Goal: Information Seeking & Learning: Learn about a topic

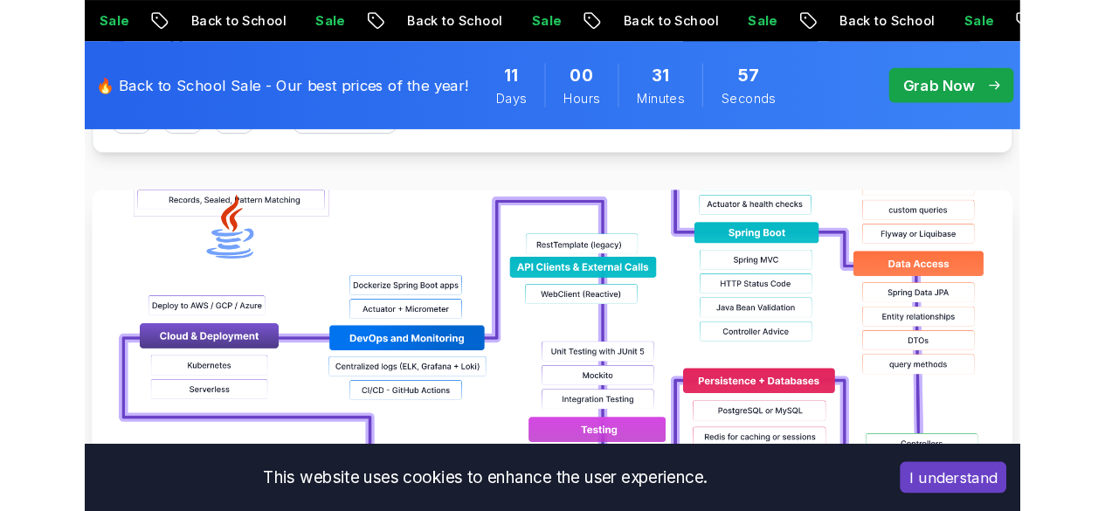
scroll to position [1049, 0]
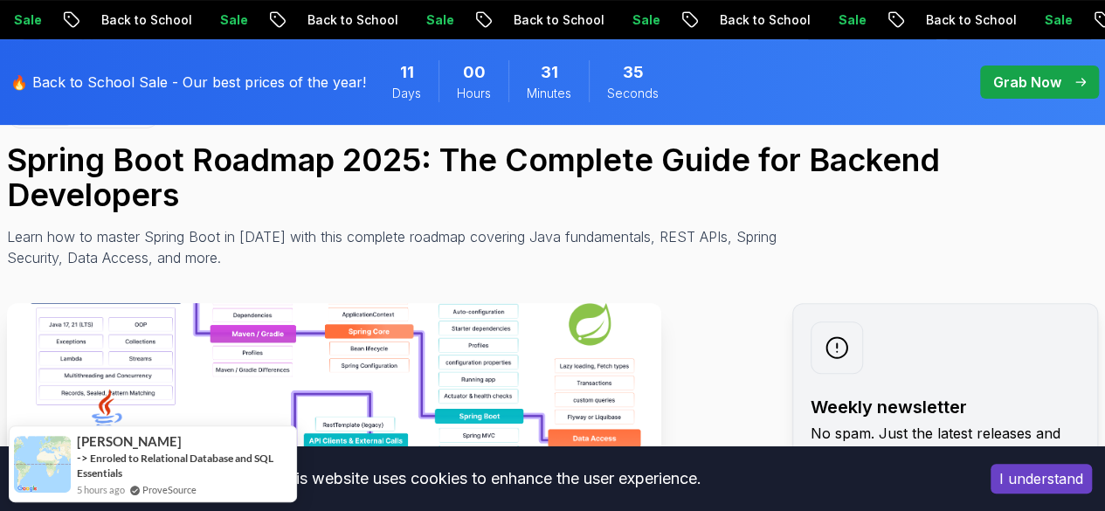
scroll to position [0, 0]
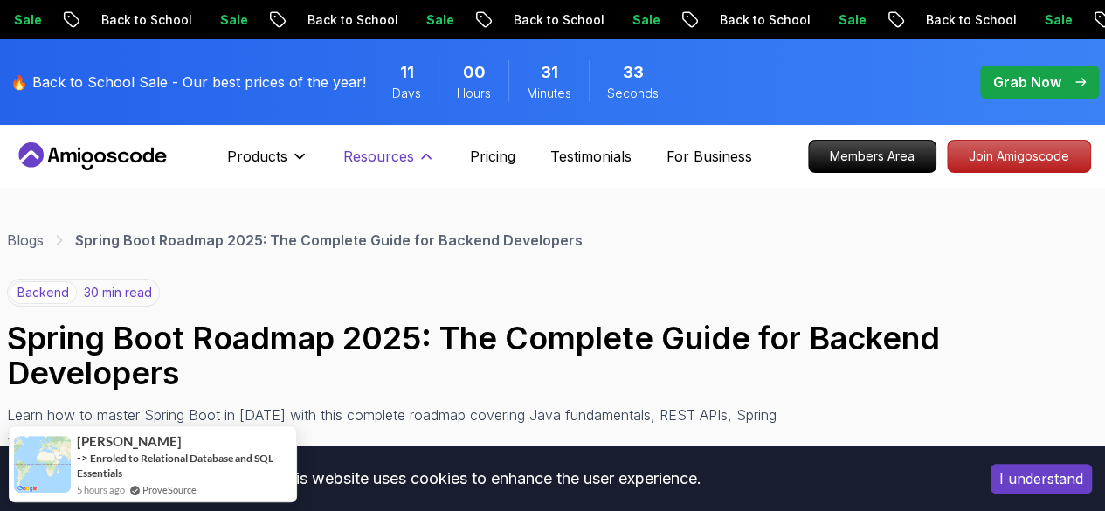
click at [418, 157] on icon at bounding box center [426, 156] width 17 height 17
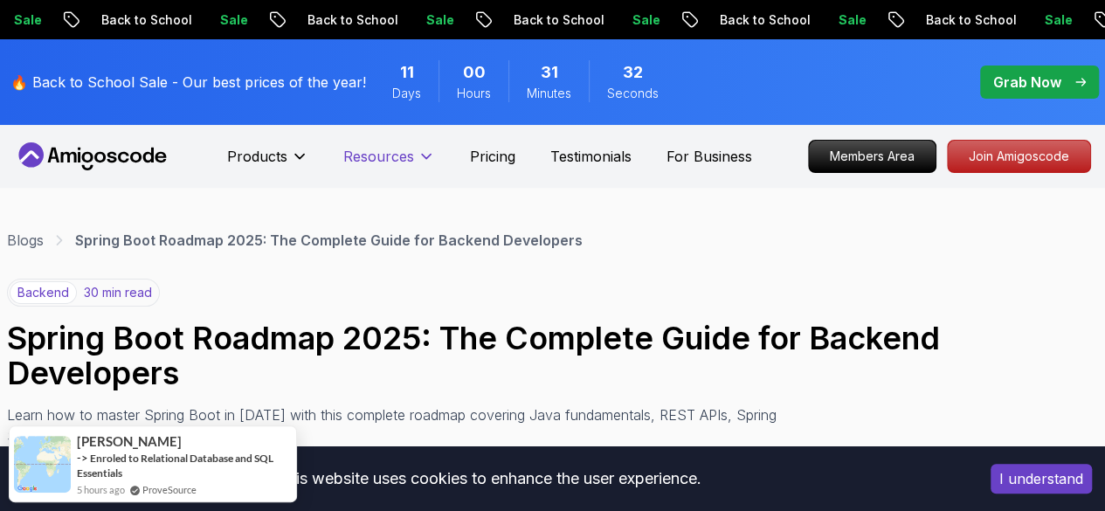
click at [418, 157] on icon at bounding box center [426, 156] width 17 height 17
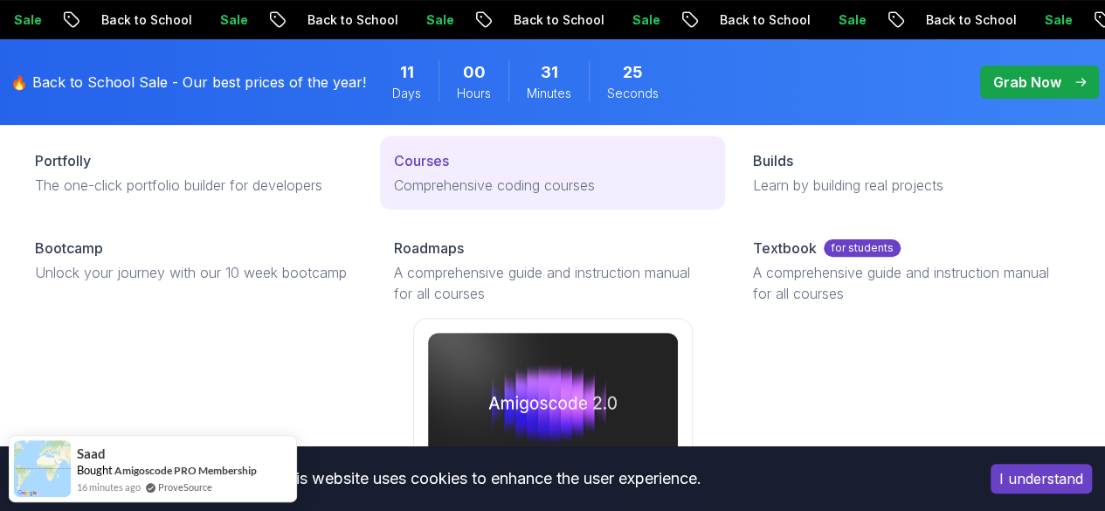
scroll to position [175, 0]
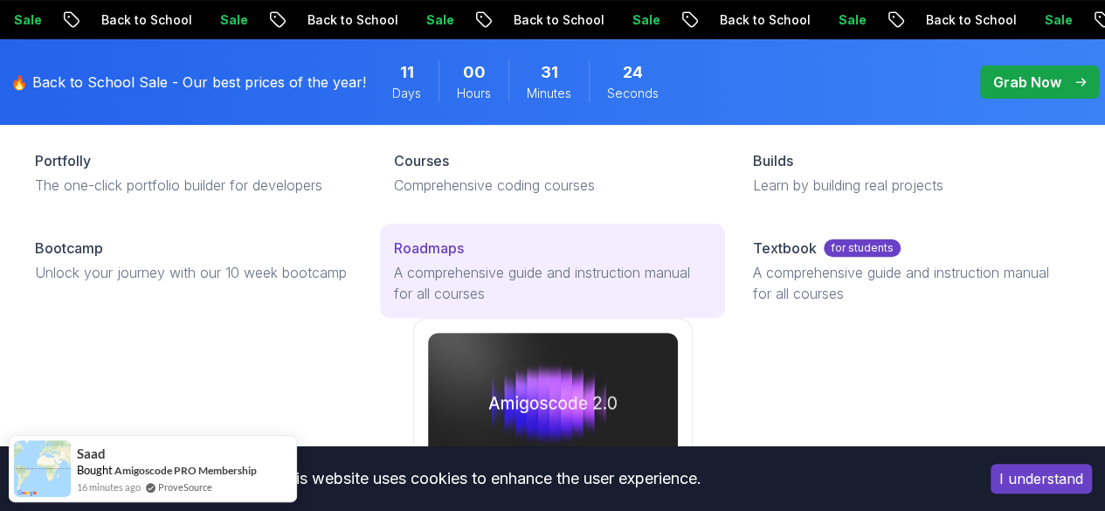
click at [393, 310] on link "Roadmaps A comprehensive guide and instruction manual for all courses" at bounding box center [552, 271] width 345 height 94
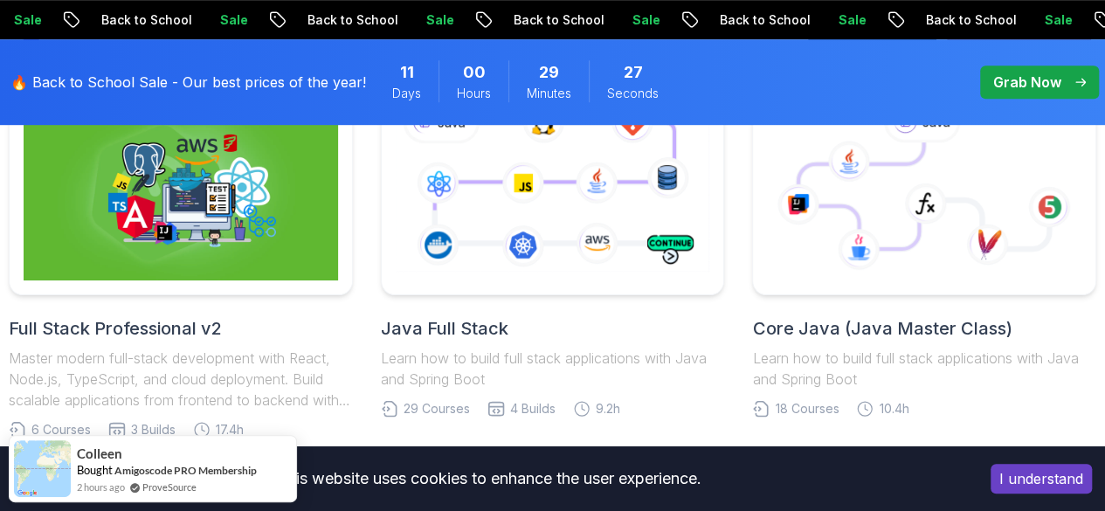
scroll to position [350, 0]
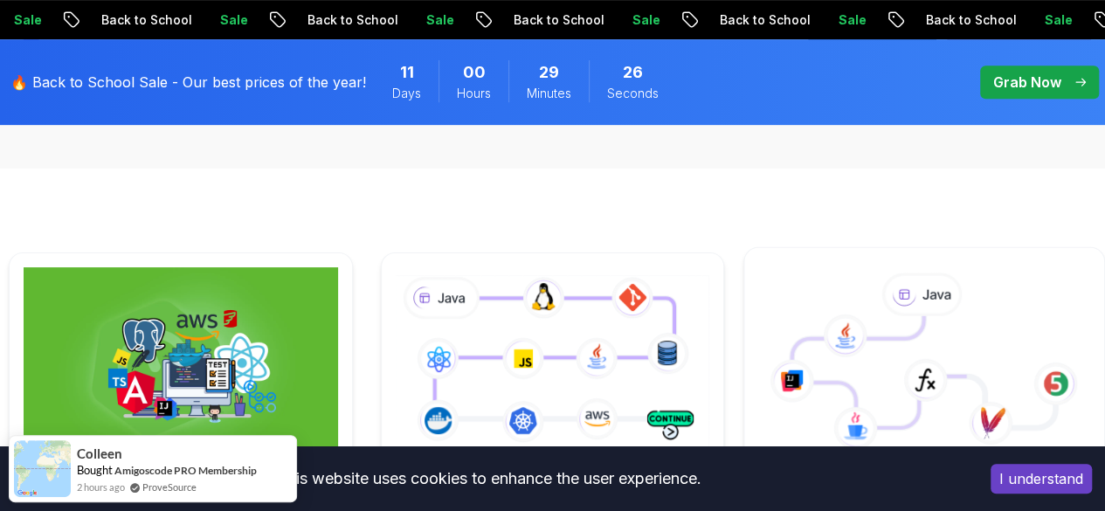
click at [879, 338] on icon at bounding box center [880, 372] width 175 height 112
click at [891, 316] on icon at bounding box center [922, 295] width 81 height 45
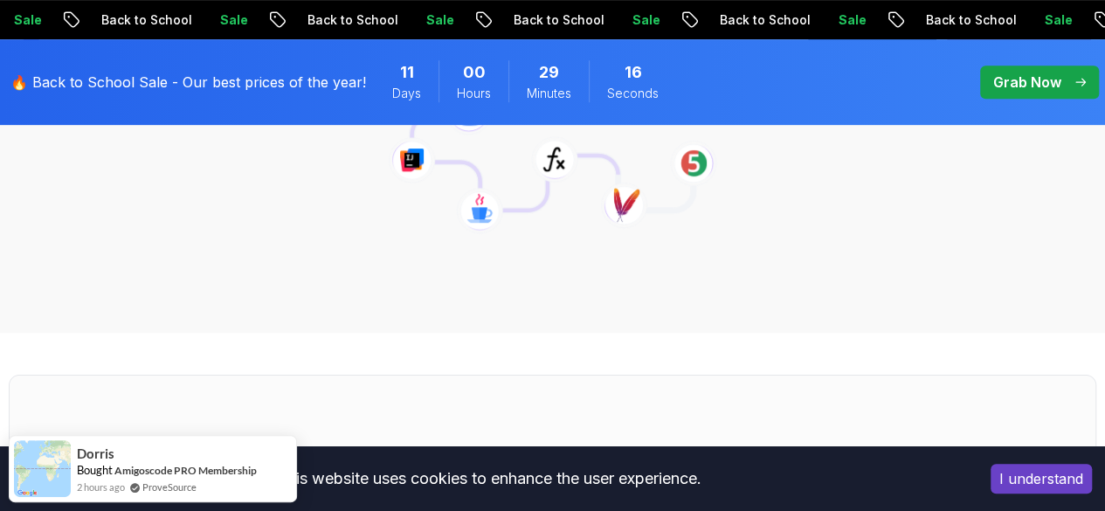
scroll to position [175, 0]
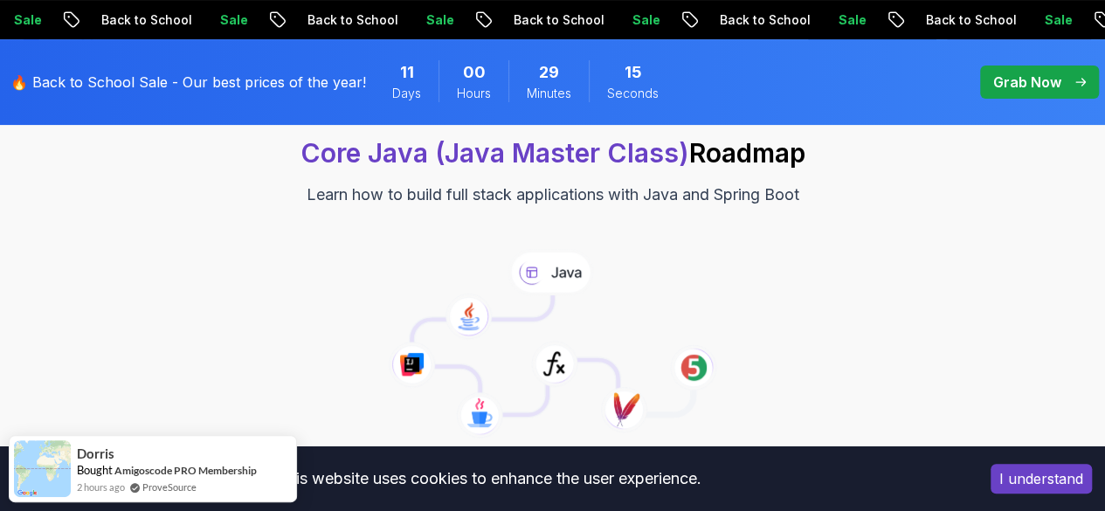
click at [556, 277] on icon at bounding box center [551, 272] width 86 height 46
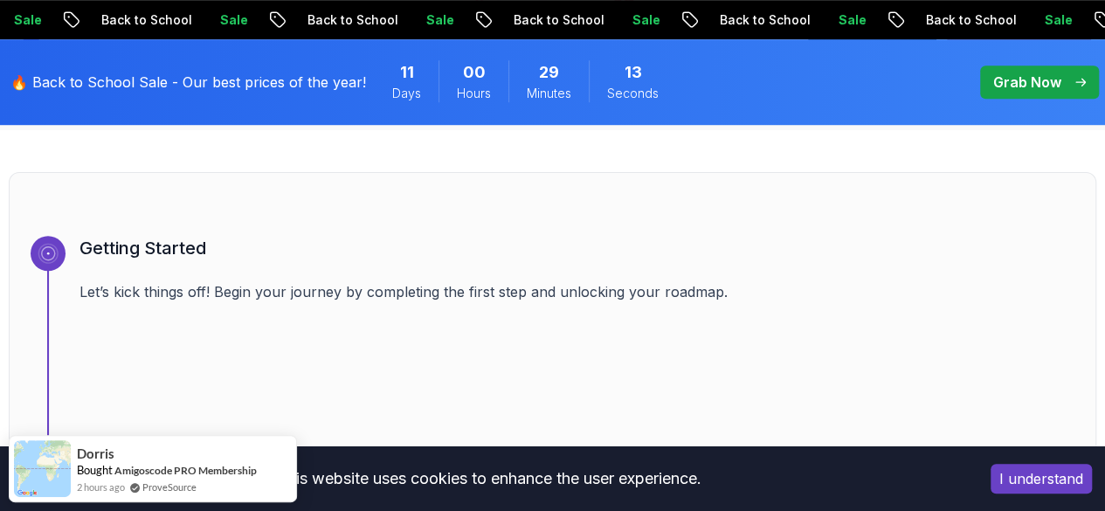
scroll to position [612, 0]
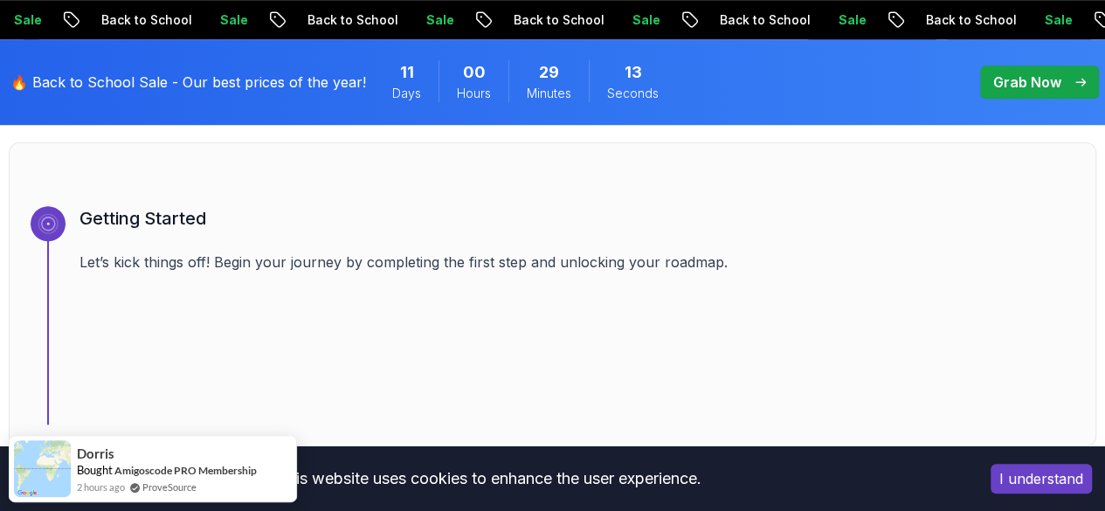
click at [891, 480] on button "I understand" at bounding box center [1041, 479] width 101 height 30
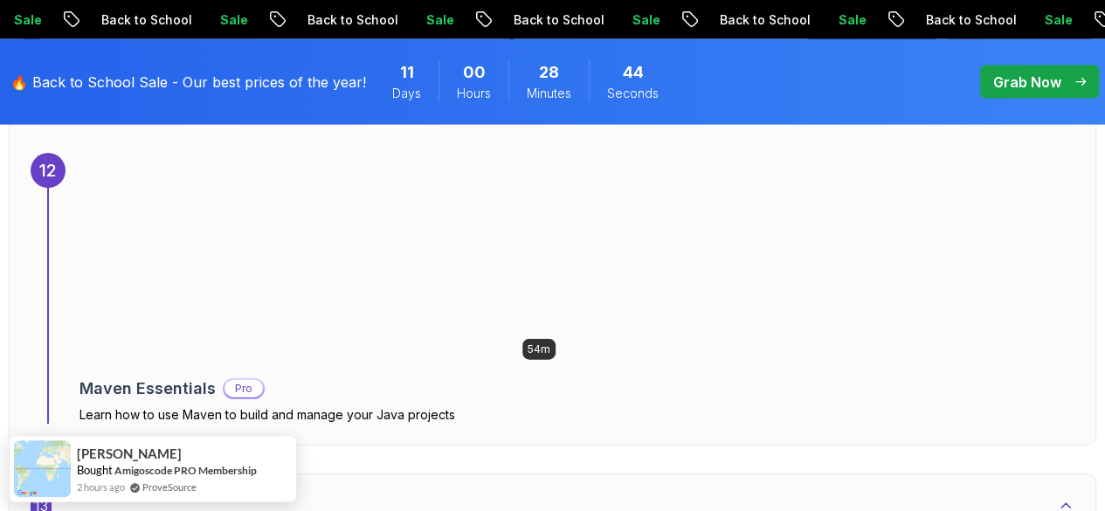
scroll to position [8173, 0]
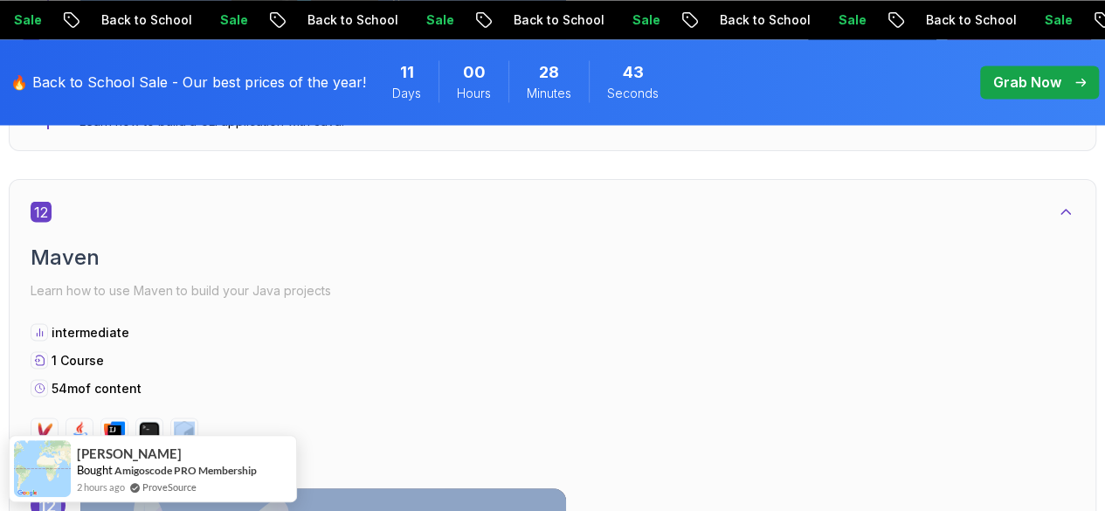
drag, startPoint x: 1091, startPoint y: 329, endPoint x: 1101, endPoint y: 311, distance: 20.4
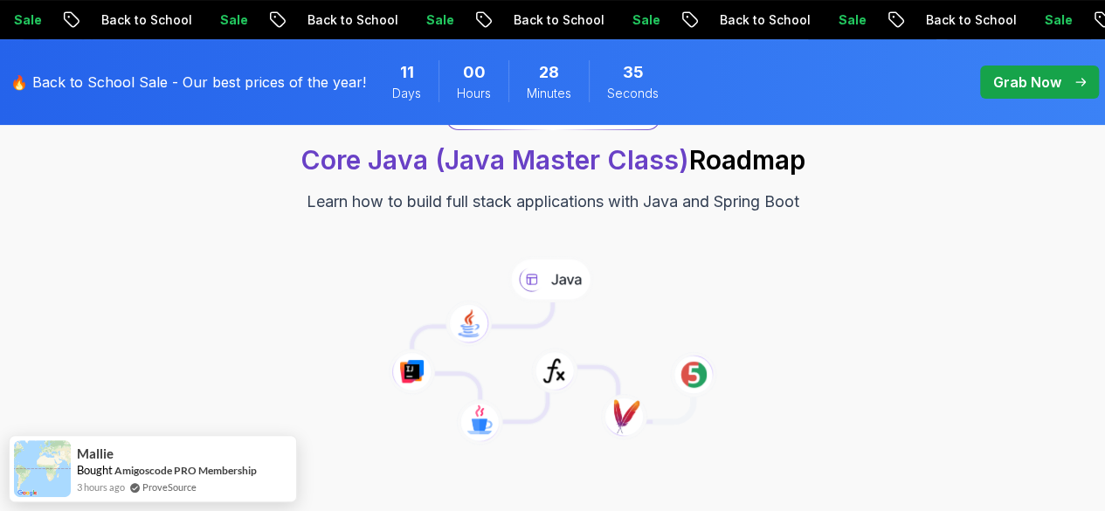
scroll to position [0, 0]
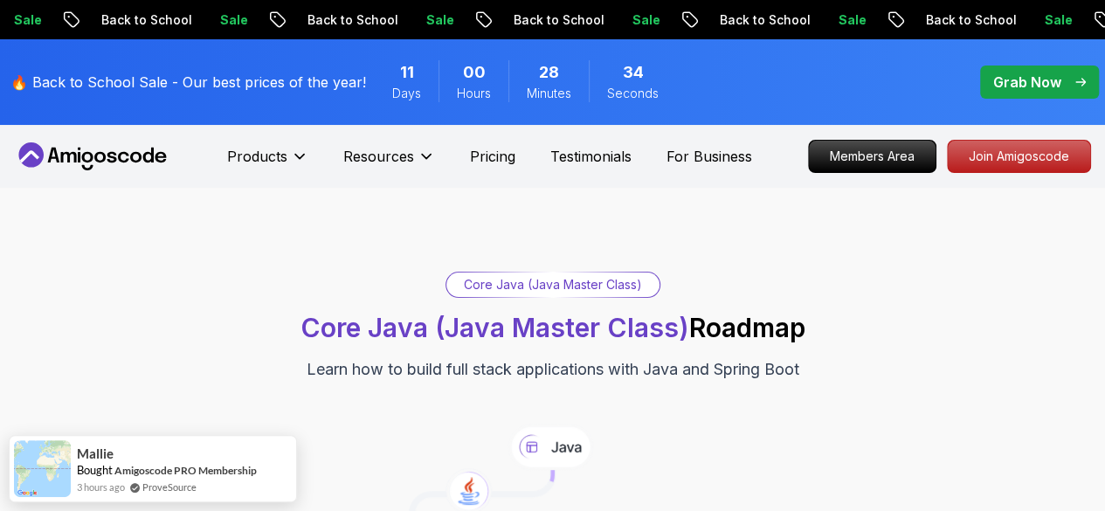
click at [552, 445] on icon at bounding box center [551, 447] width 86 height 46
click at [549, 300] on div "Core Java (Java Master Class) Core Java (Java Master Class) Roadmap Learn how t…" at bounding box center [553, 327] width 1088 height 110
click at [551, 291] on div "Core Java (Java Master Class)" at bounding box center [553, 285] width 213 height 24
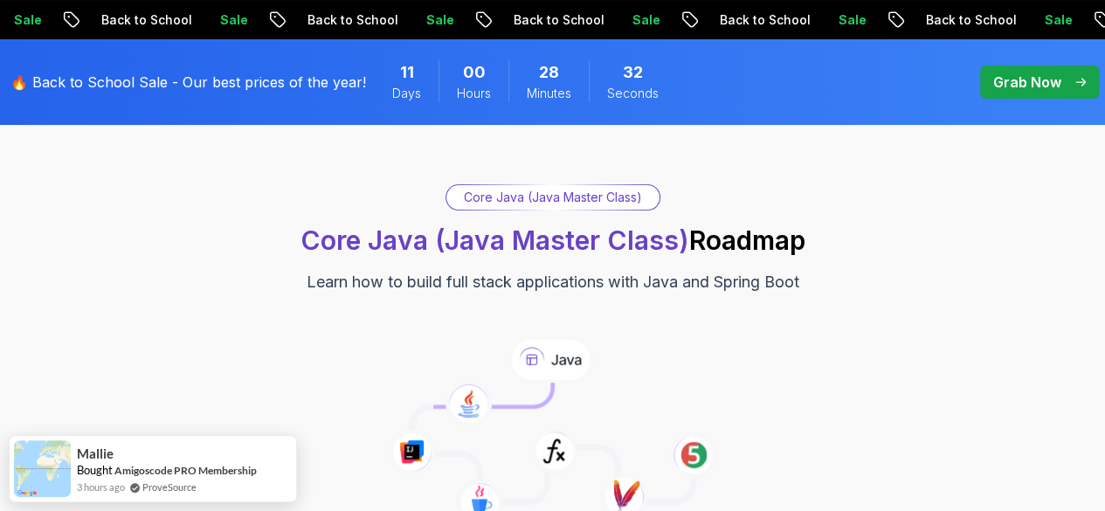
scroll to position [175, 0]
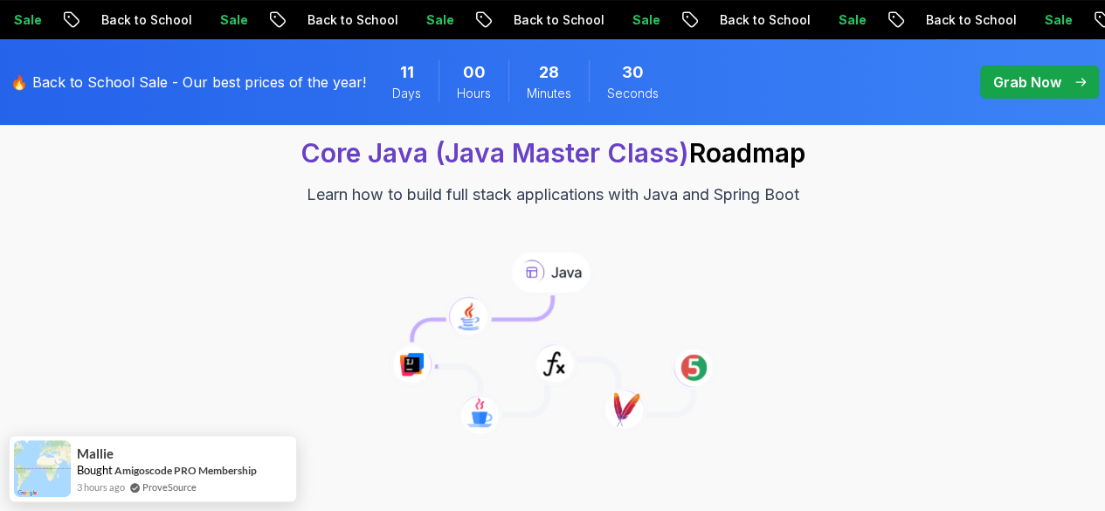
click at [486, 417] on icon at bounding box center [479, 415] width 47 height 46
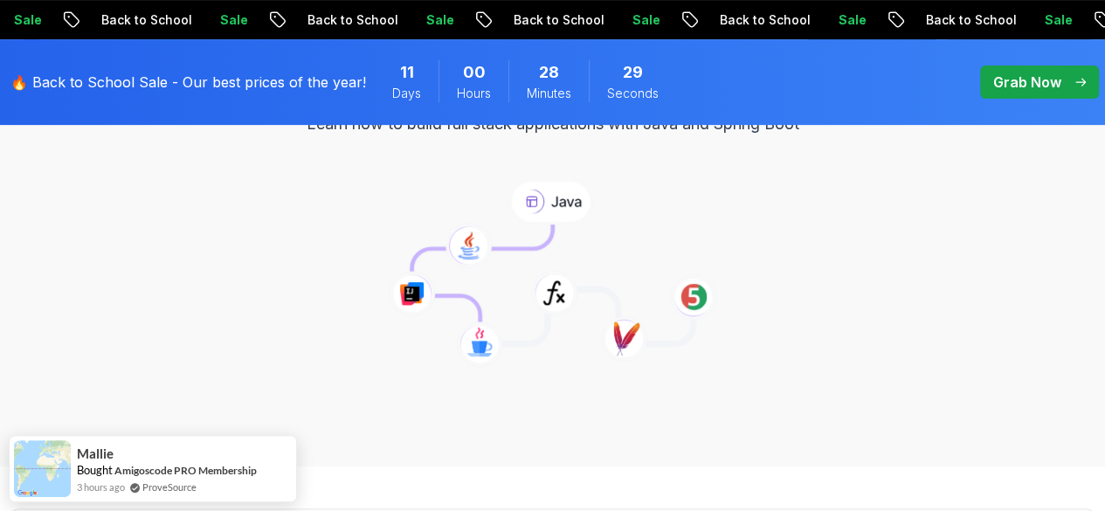
scroll to position [262, 0]
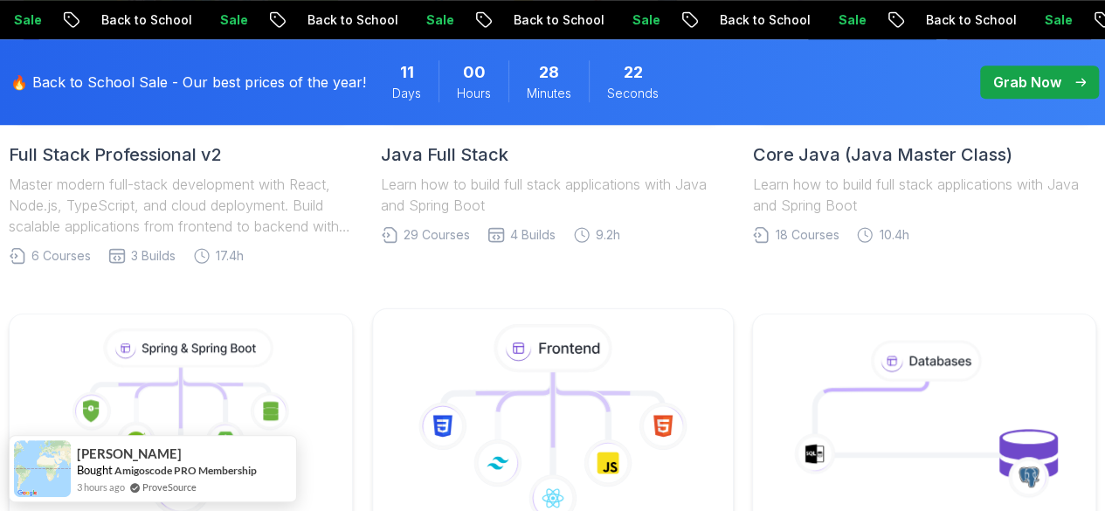
scroll to position [874, 0]
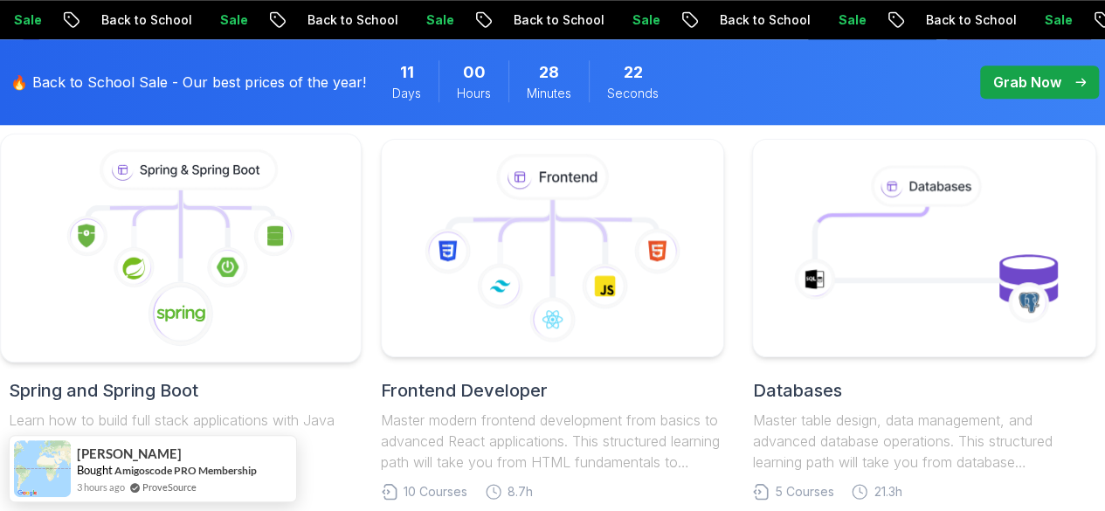
click at [280, 331] on icon at bounding box center [181, 248] width 330 height 198
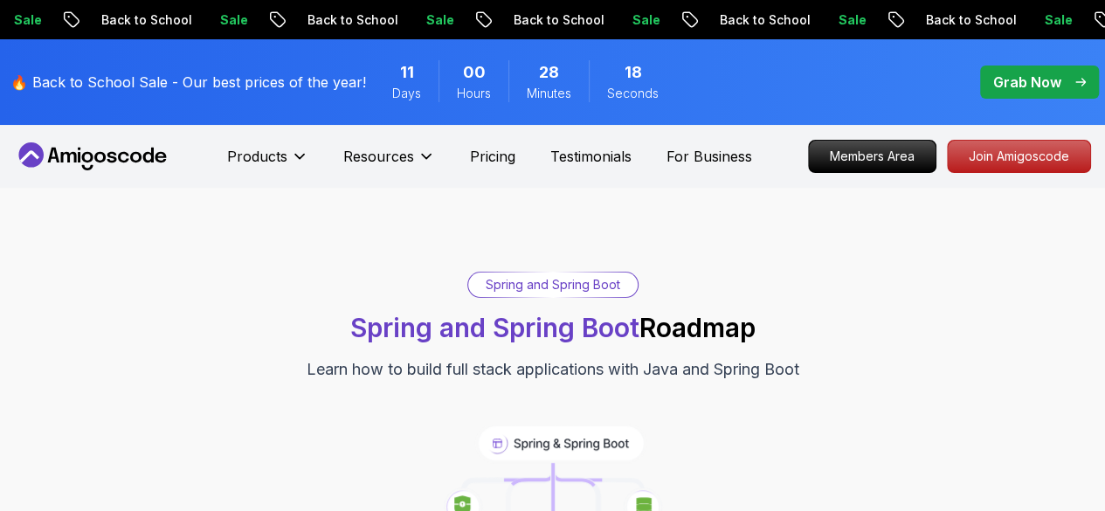
click at [541, 281] on div "Spring and Spring Boot" at bounding box center [553, 285] width 170 height 24
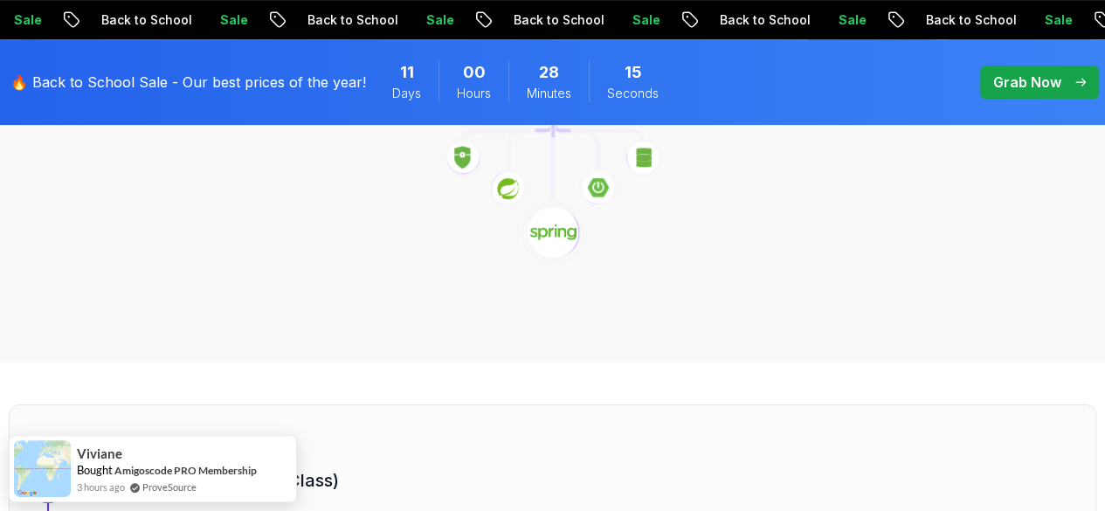
scroll to position [524, 0]
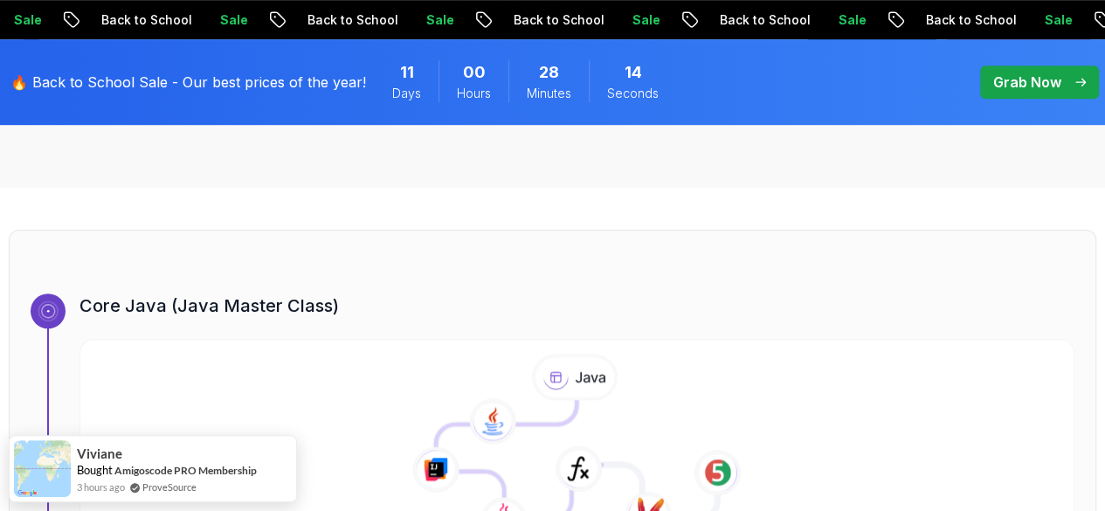
click at [40, 311] on icon at bounding box center [48, 311] width 16 height 16
click at [44, 310] on icon at bounding box center [47, 310] width 15 height 15
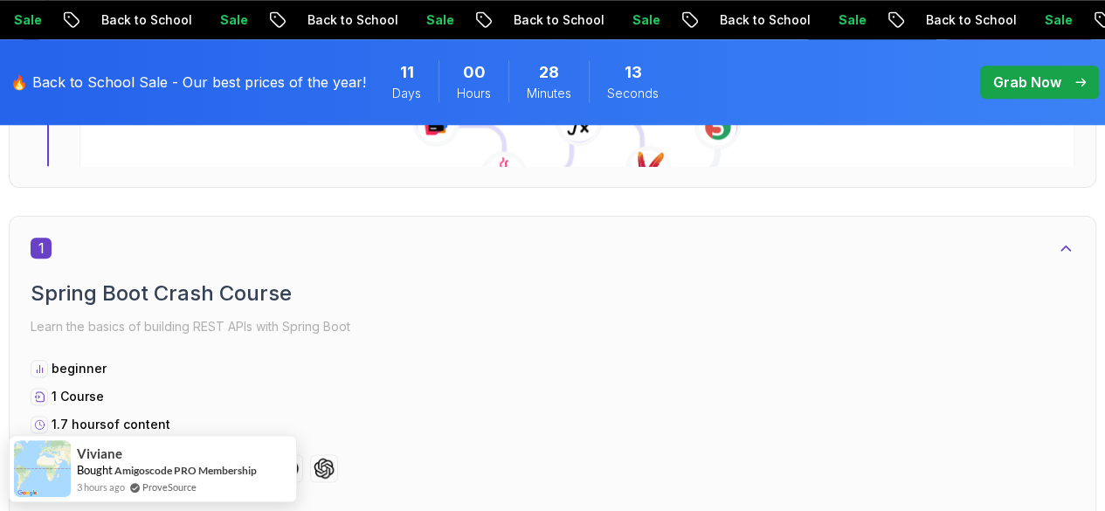
scroll to position [874, 0]
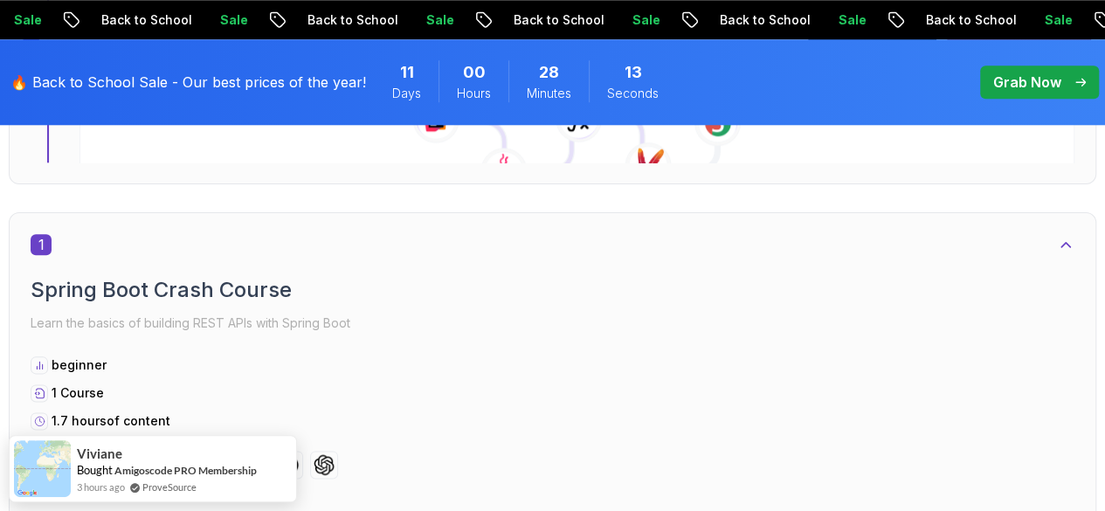
click at [52, 265] on div "1 Spring Boot Crash Course Learn the basics of building REST APIs with Spring B…" at bounding box center [553, 356] width 1044 height 245
click at [196, 278] on h2 "Spring Boot Crash Course" at bounding box center [553, 290] width 1044 height 28
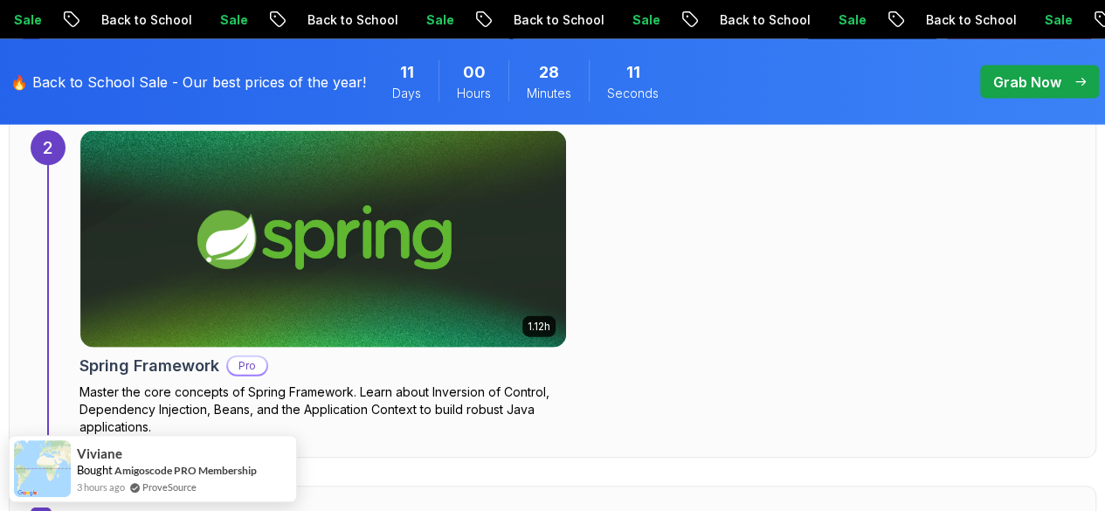
scroll to position [1923, 0]
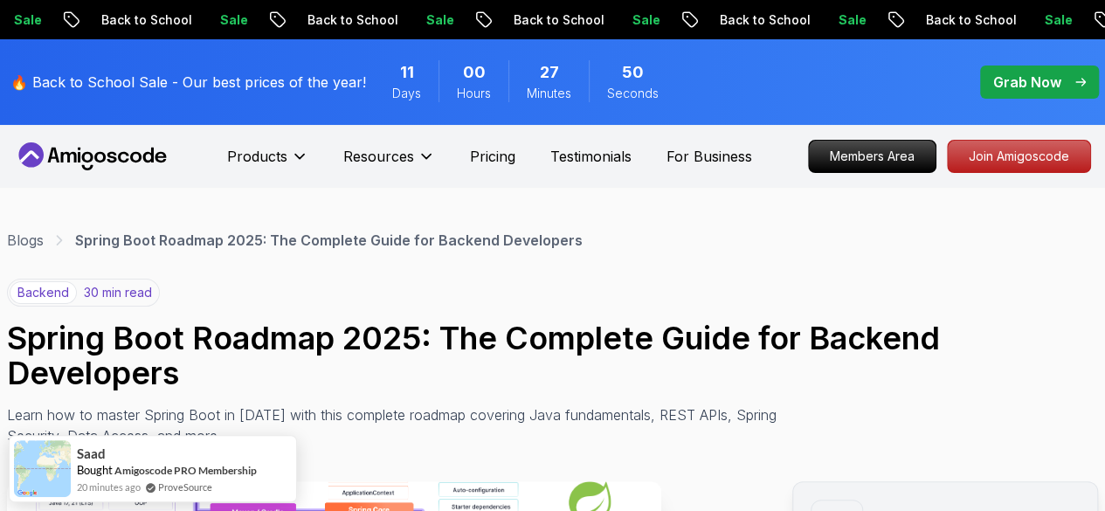
click at [45, 239] on div "Blogs Spring Boot Roadmap 2025: The Complete Guide for Backend Developers" at bounding box center [552, 240] width 1091 height 21
click at [62, 239] on icon at bounding box center [59, 240] width 17 height 17
click at [24, 240] on link "Blogs" at bounding box center [25, 240] width 37 height 21
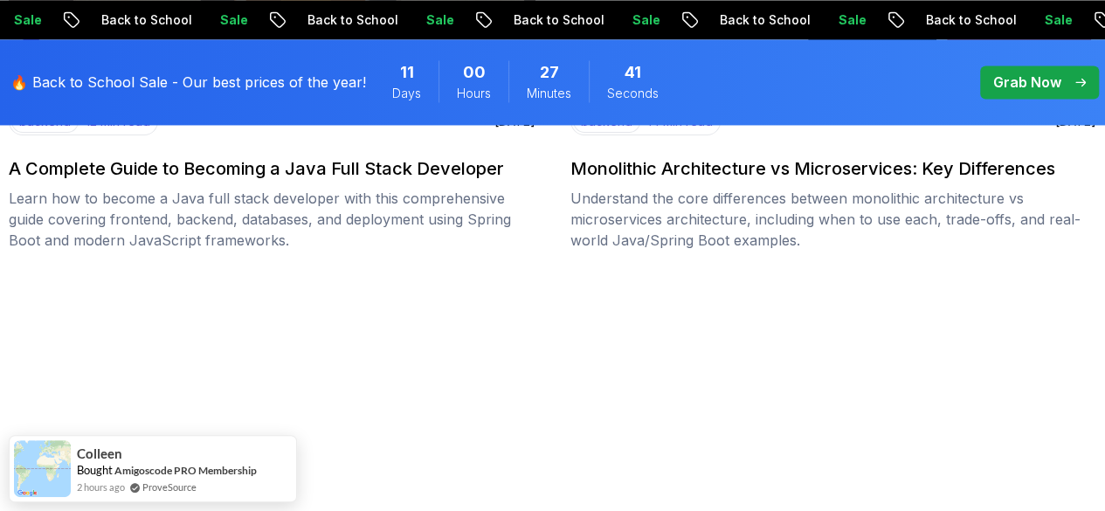
scroll to position [1486, 0]
